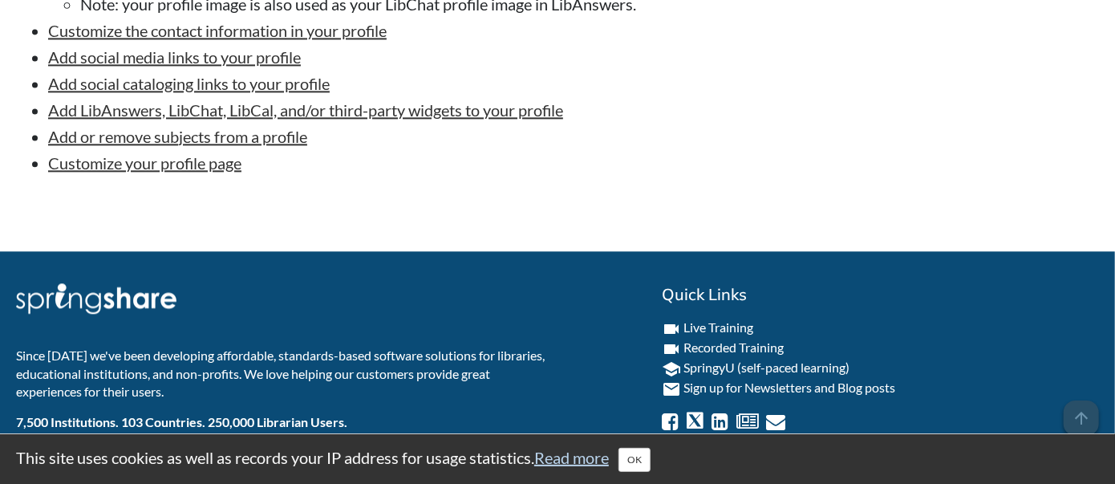
scroll to position [1925, 0]
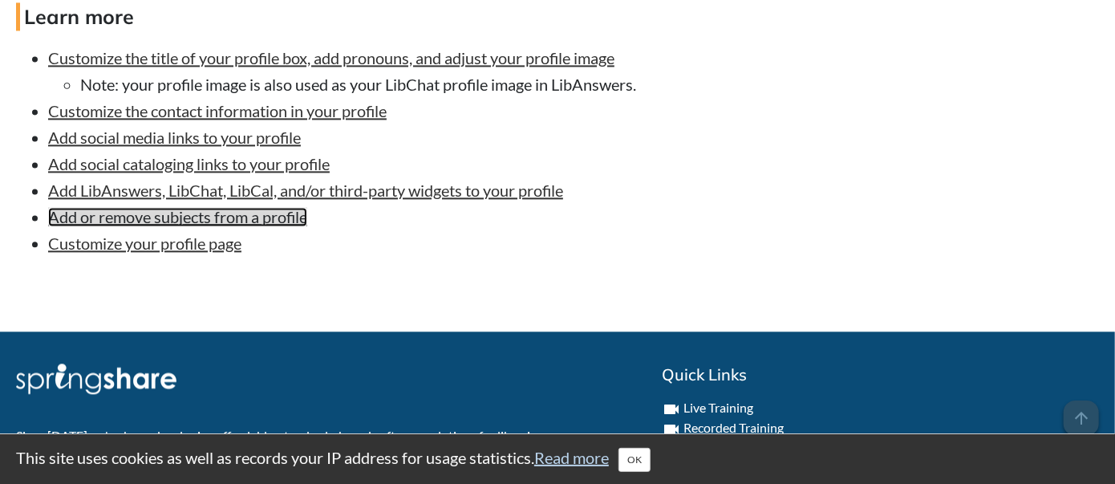
click at [217, 226] on link "Add or remove subjects from a profile" at bounding box center [177, 216] width 259 height 19
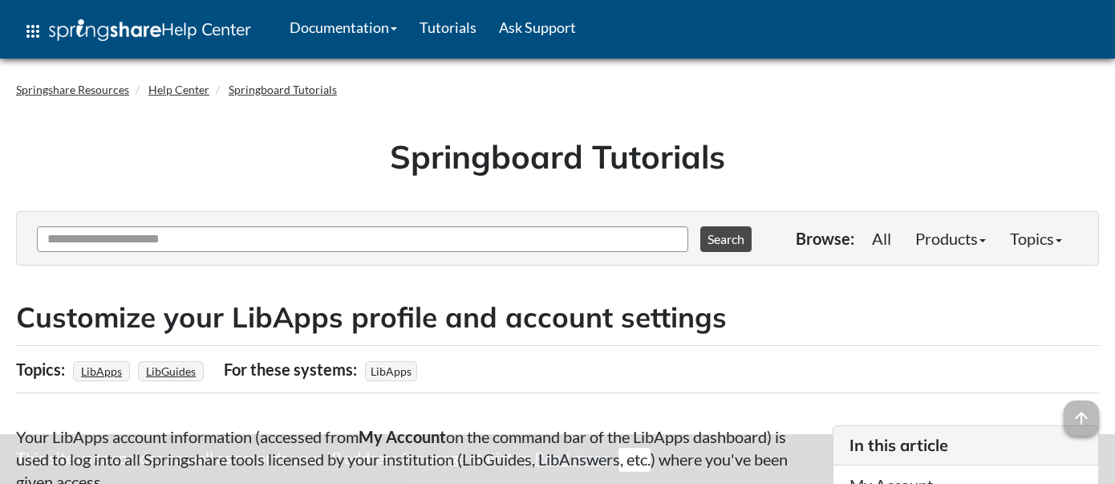
scroll to position [1925, 0]
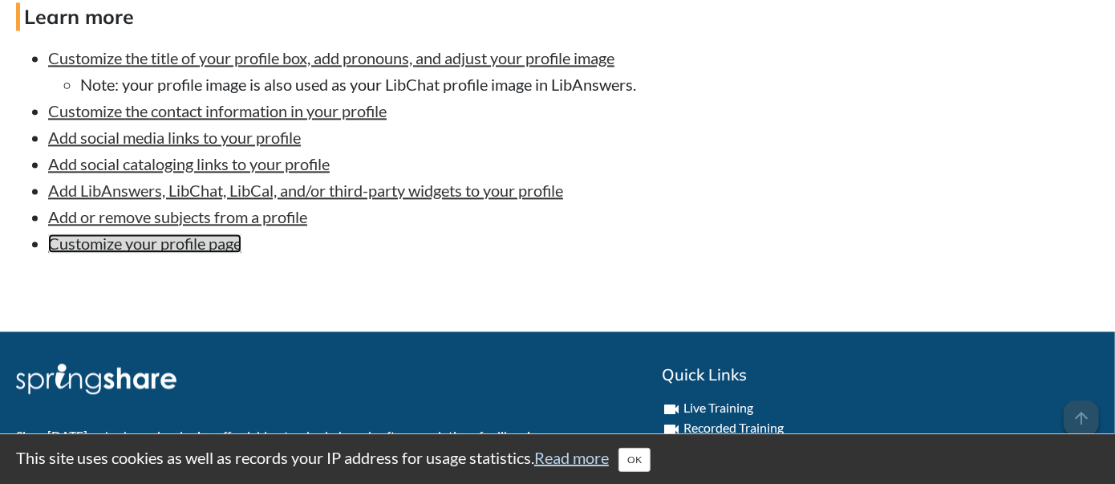
click at [143, 253] on link "Customize your profile page" at bounding box center [144, 242] width 193 height 19
